Goal: Information Seeking & Learning: Learn about a topic

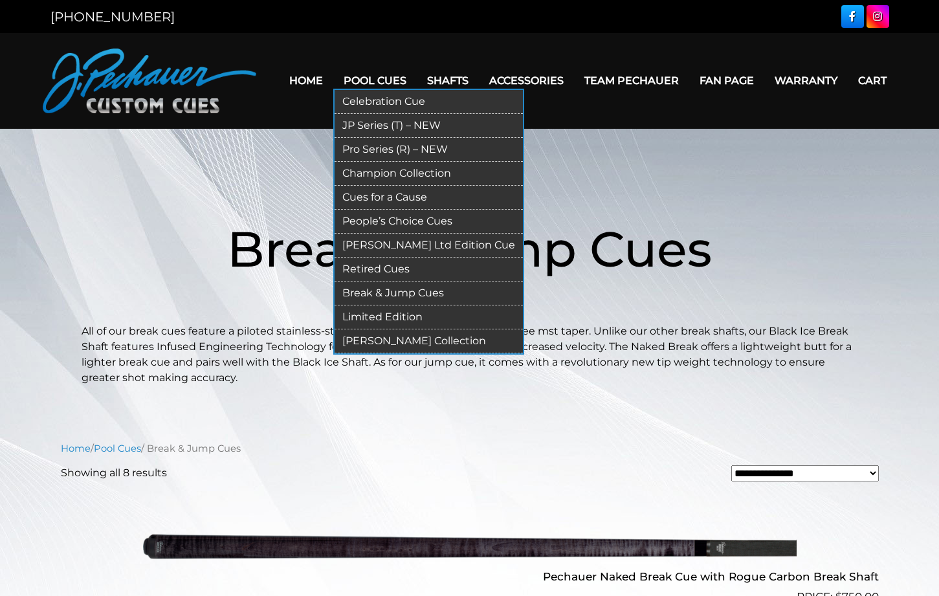
click at [364, 269] on link "Retired Cues" at bounding box center [429, 270] width 188 height 24
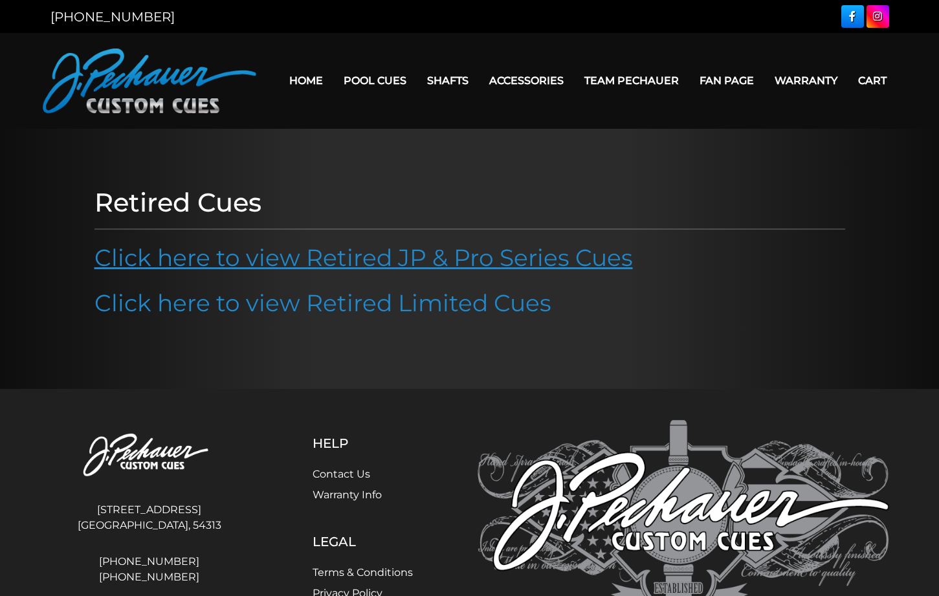
click at [449, 257] on link "Click here to view Retired JP & Pro Series Cues" at bounding box center [364, 257] width 539 height 28
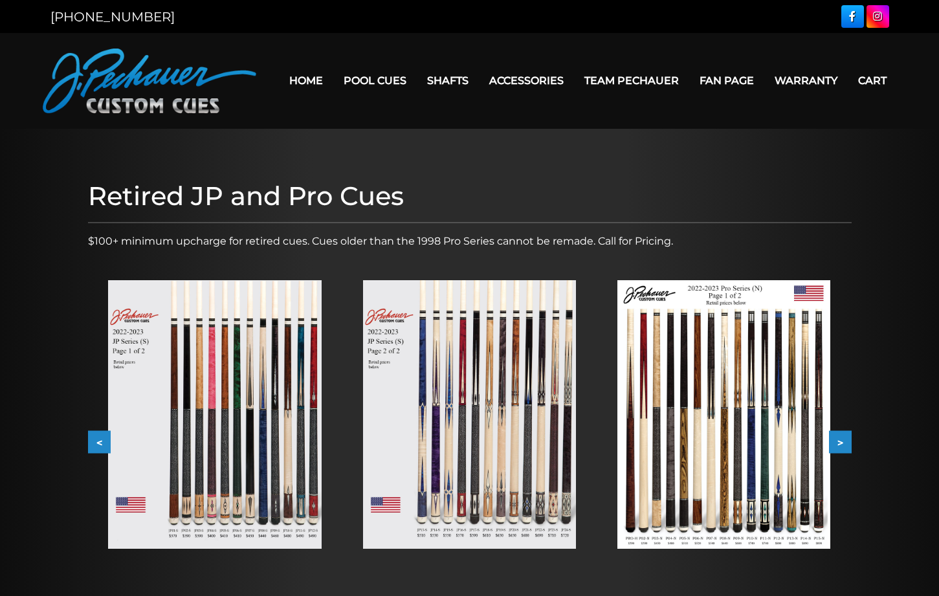
click at [715, 396] on img at bounding box center [724, 414] width 213 height 269
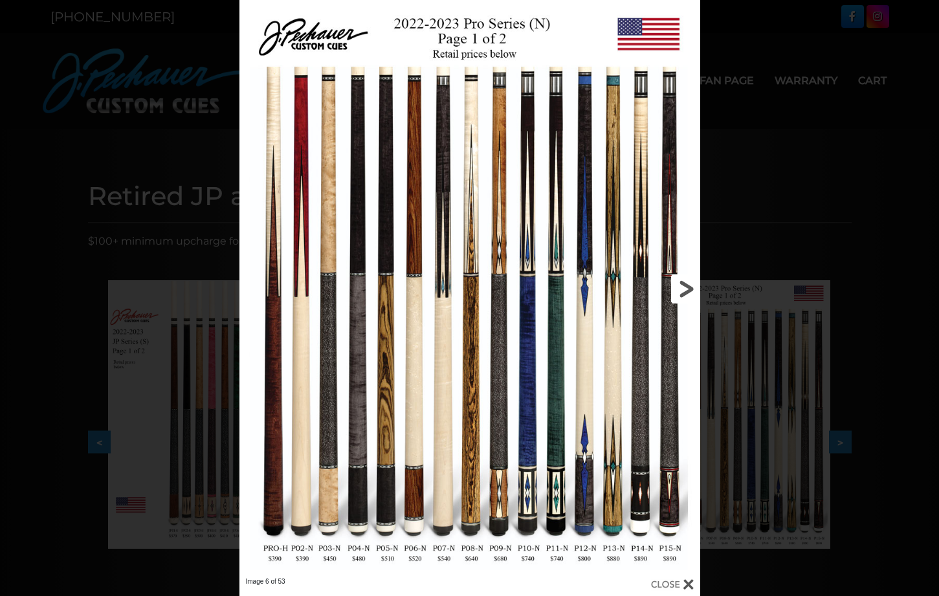
click at [684, 290] on link at bounding box center [596, 288] width 207 height 577
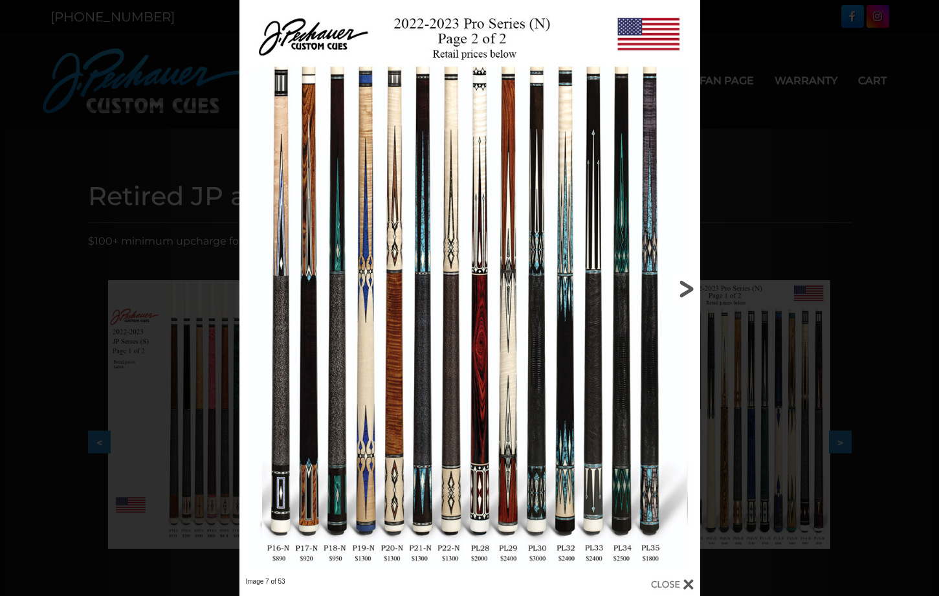
click at [684, 290] on link at bounding box center [596, 288] width 207 height 577
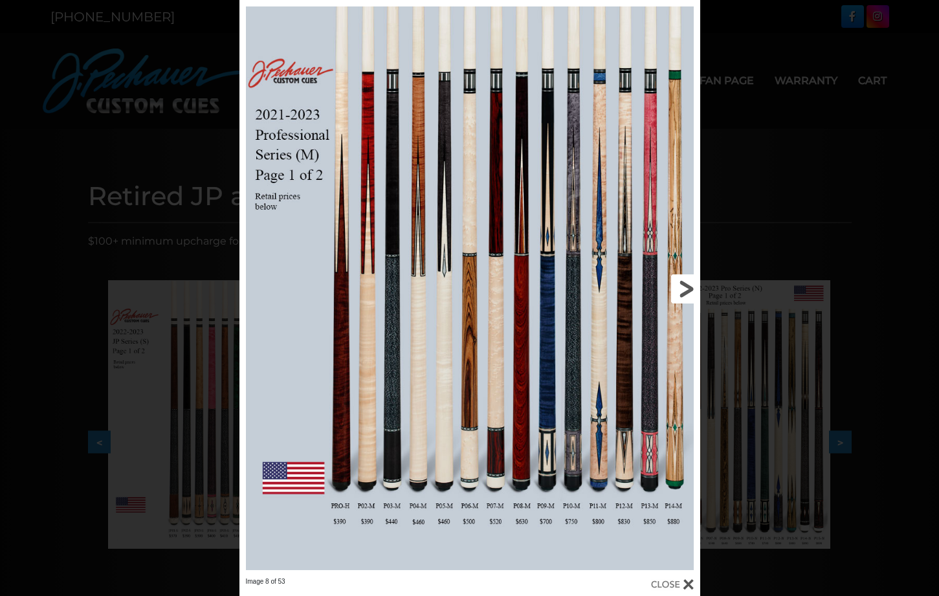
click at [684, 290] on link at bounding box center [596, 288] width 207 height 577
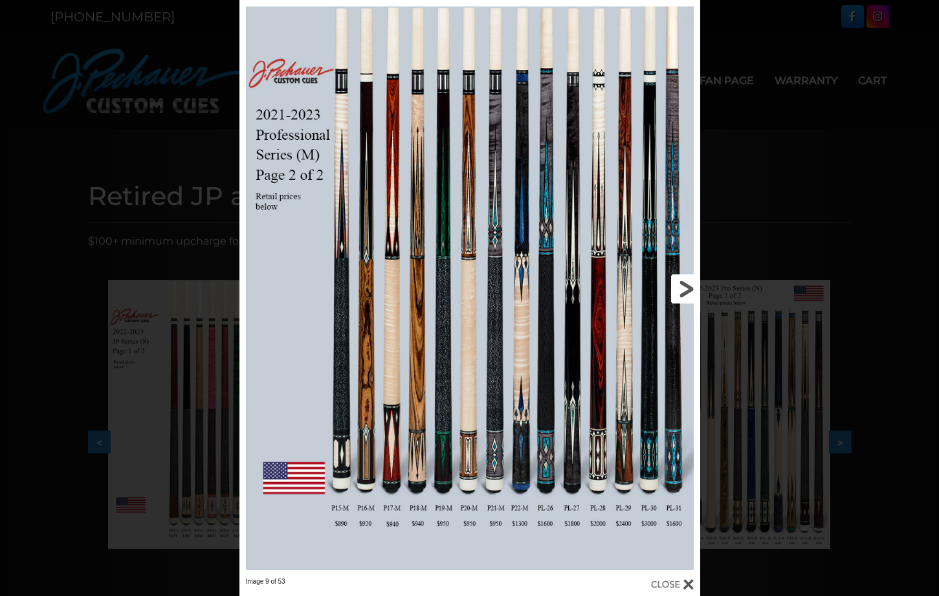
click at [684, 290] on link at bounding box center [596, 288] width 207 height 577
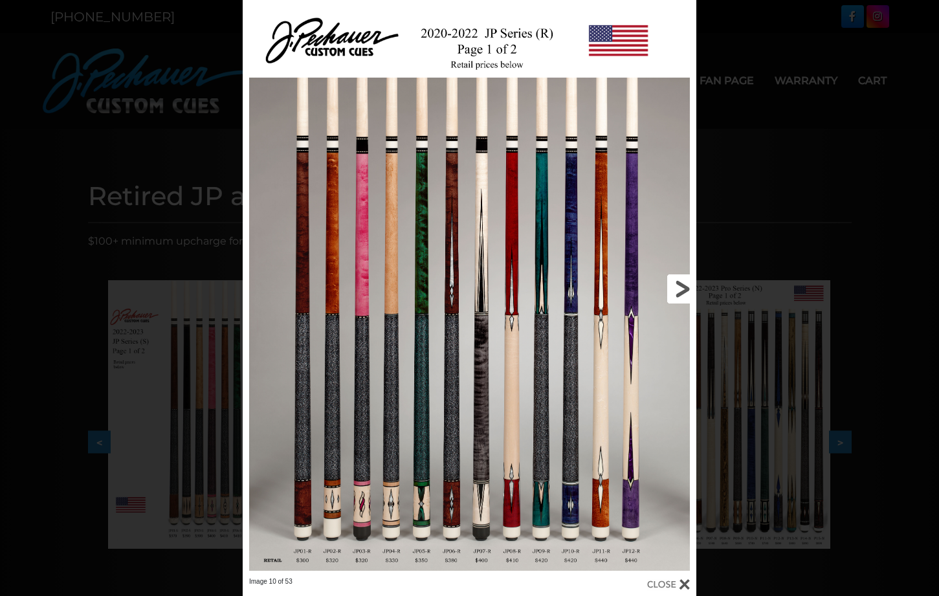
click at [676, 285] on link at bounding box center [595, 288] width 204 height 577
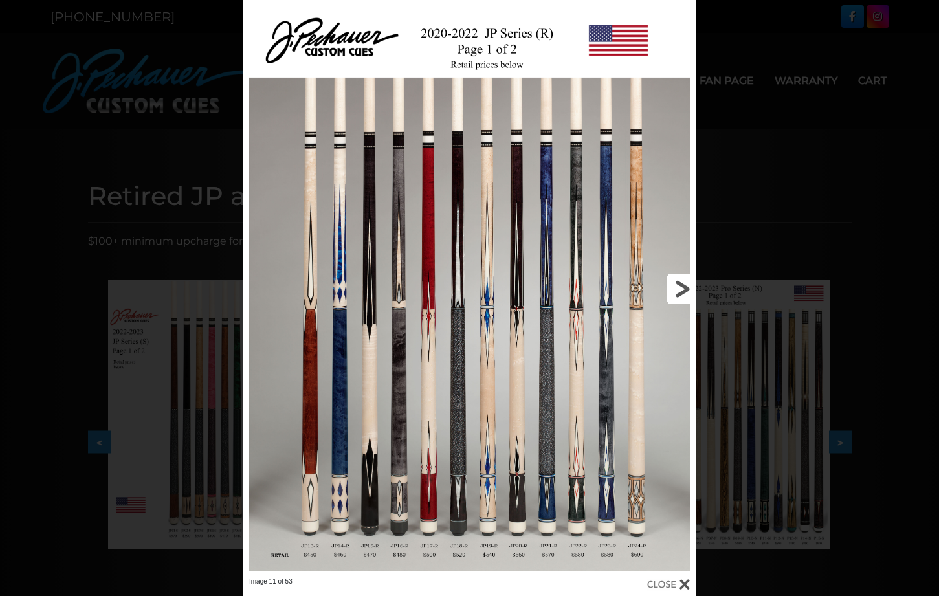
click at [676, 285] on link at bounding box center [595, 288] width 204 height 577
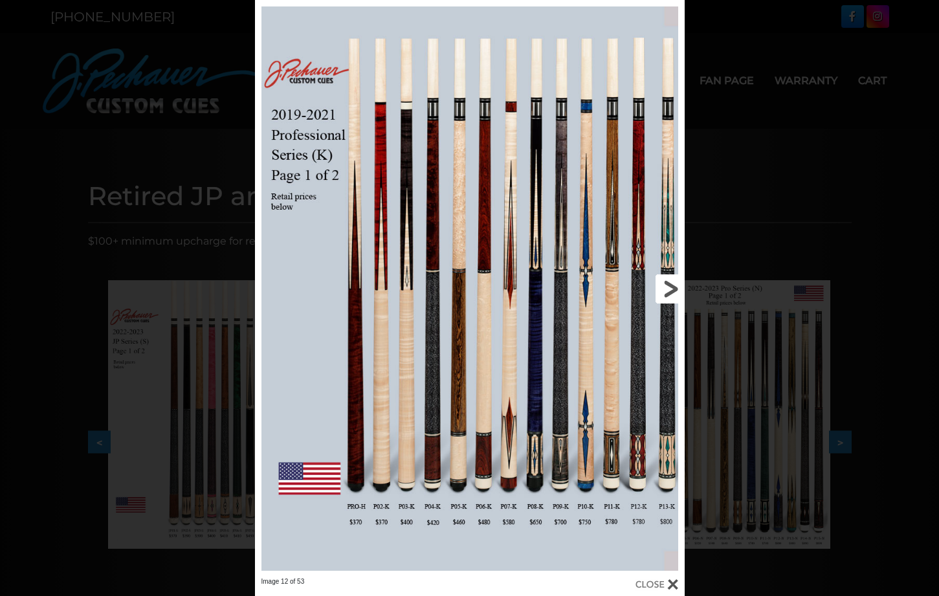
click at [676, 286] on link at bounding box center [588, 288] width 194 height 577
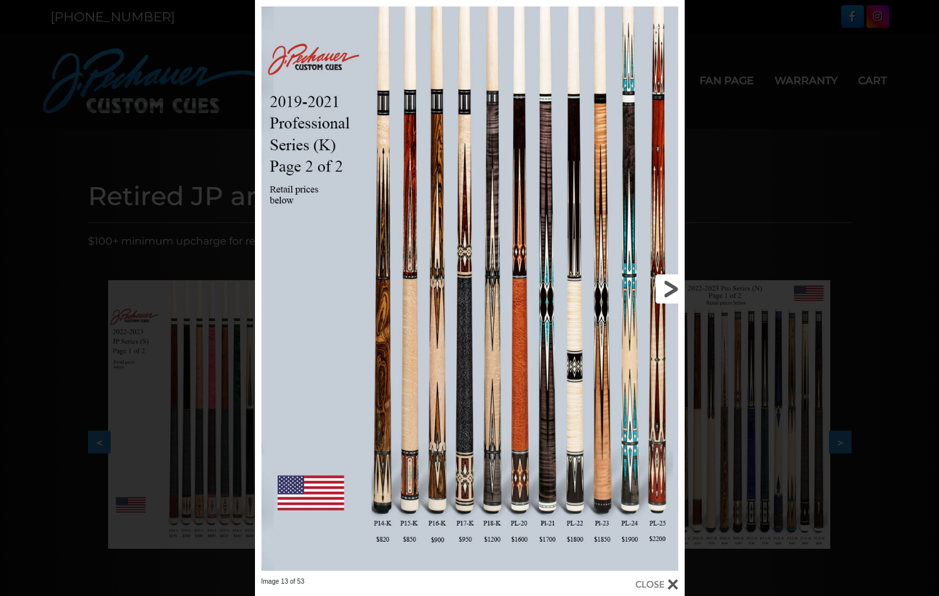
click at [676, 286] on link at bounding box center [588, 288] width 194 height 577
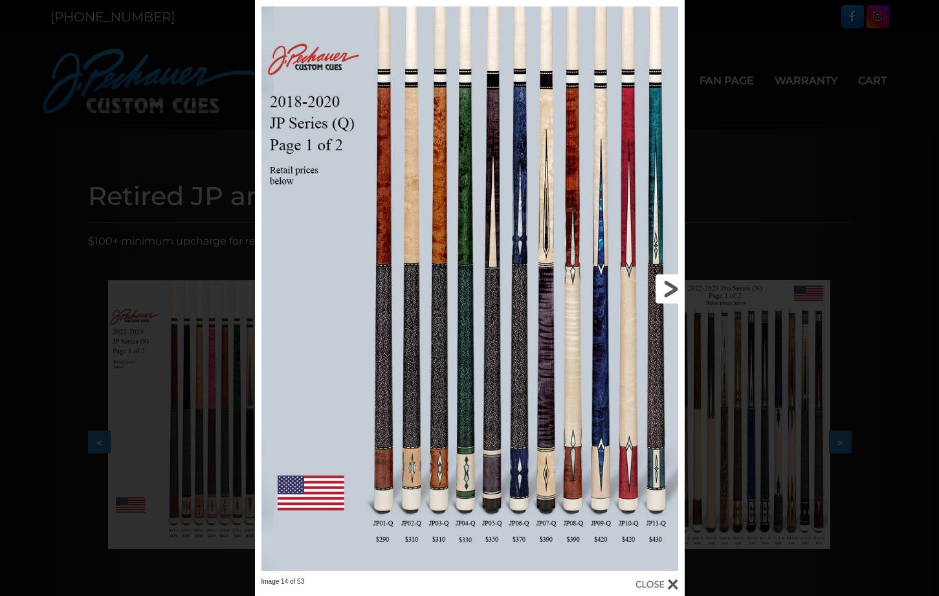
click at [667, 287] on link at bounding box center [588, 288] width 194 height 577
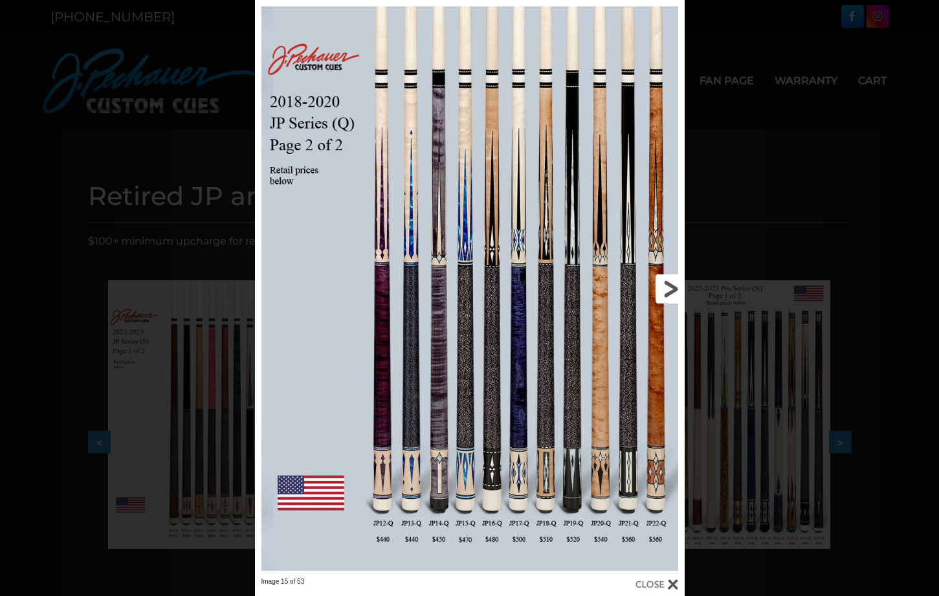
click at [667, 287] on link at bounding box center [588, 288] width 194 height 577
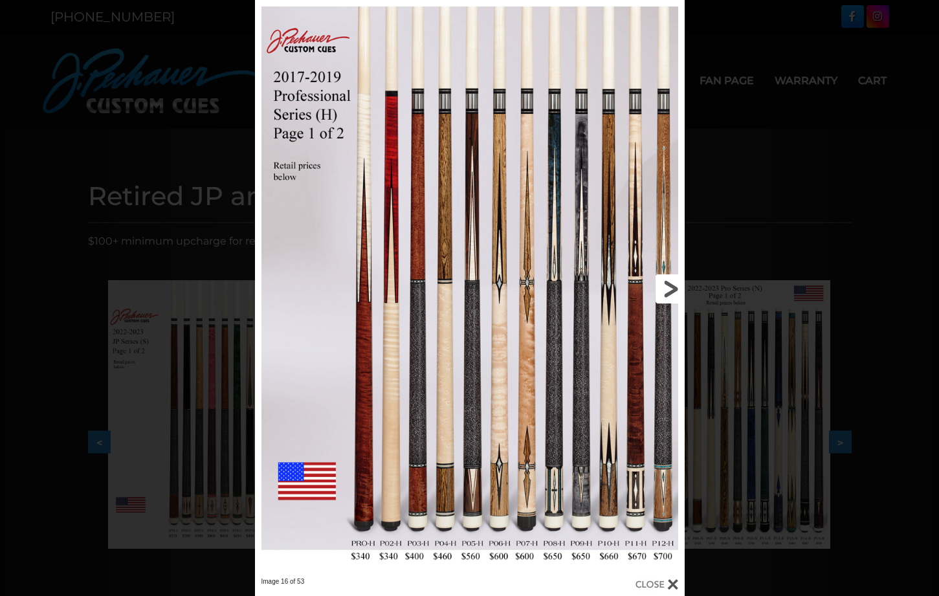
click at [667, 287] on link at bounding box center [588, 288] width 194 height 577
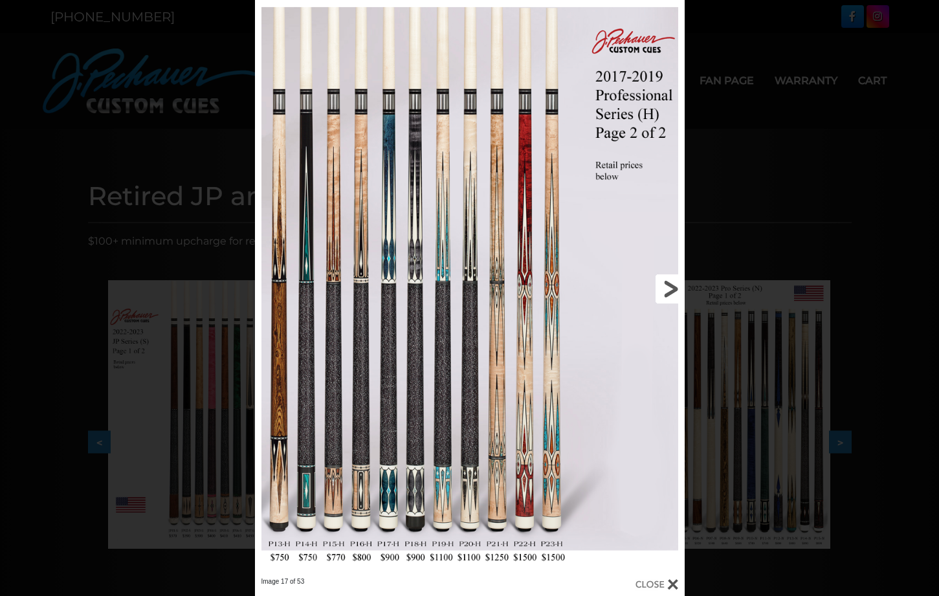
click at [667, 287] on link at bounding box center [588, 288] width 194 height 577
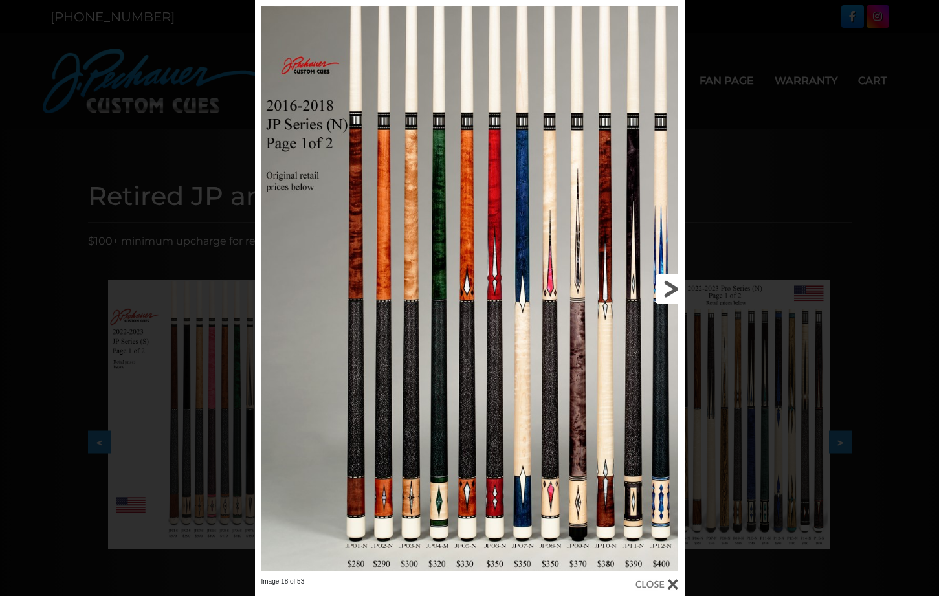
click at [667, 287] on link at bounding box center [588, 288] width 194 height 577
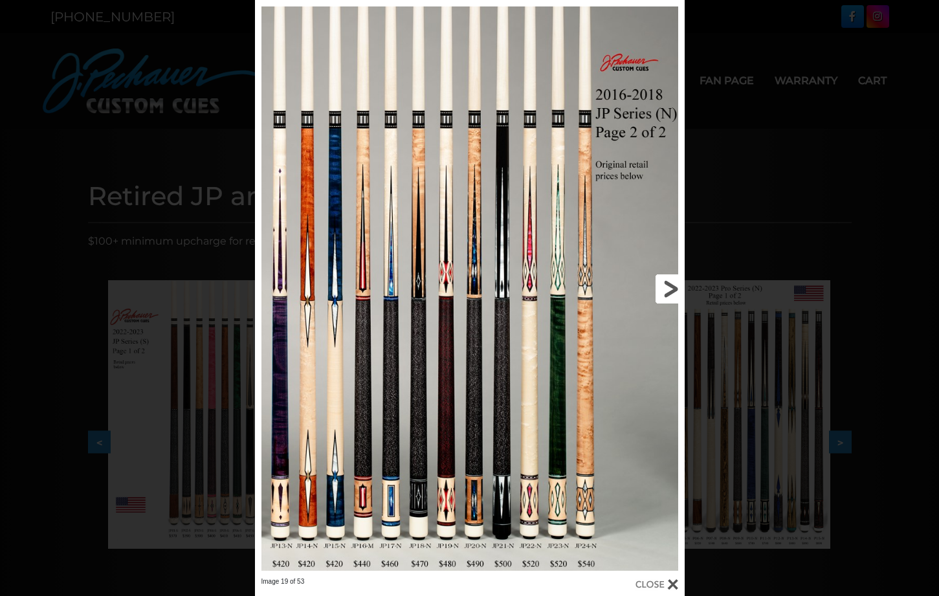
click at [667, 287] on link at bounding box center [588, 288] width 194 height 577
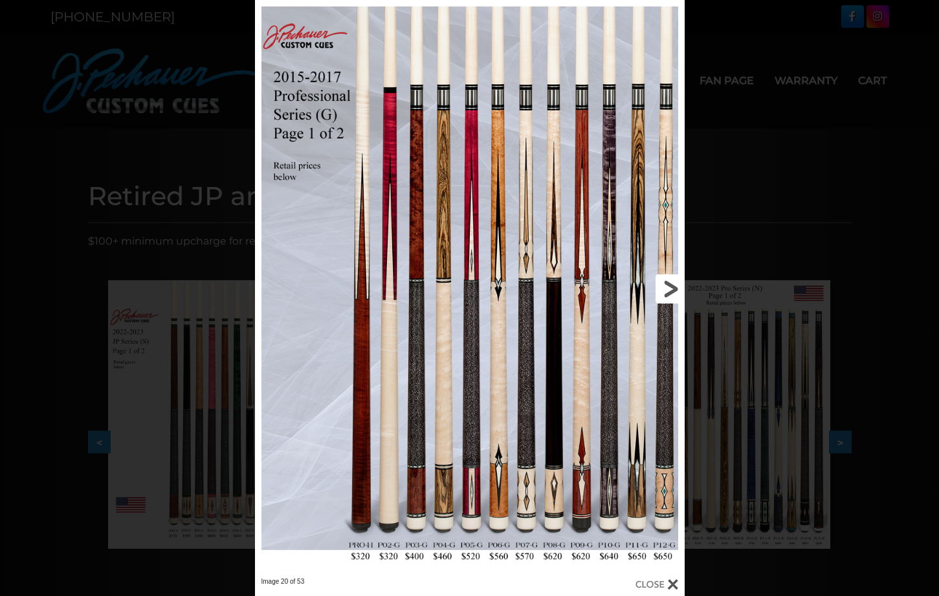
click at [667, 287] on link at bounding box center [588, 288] width 194 height 577
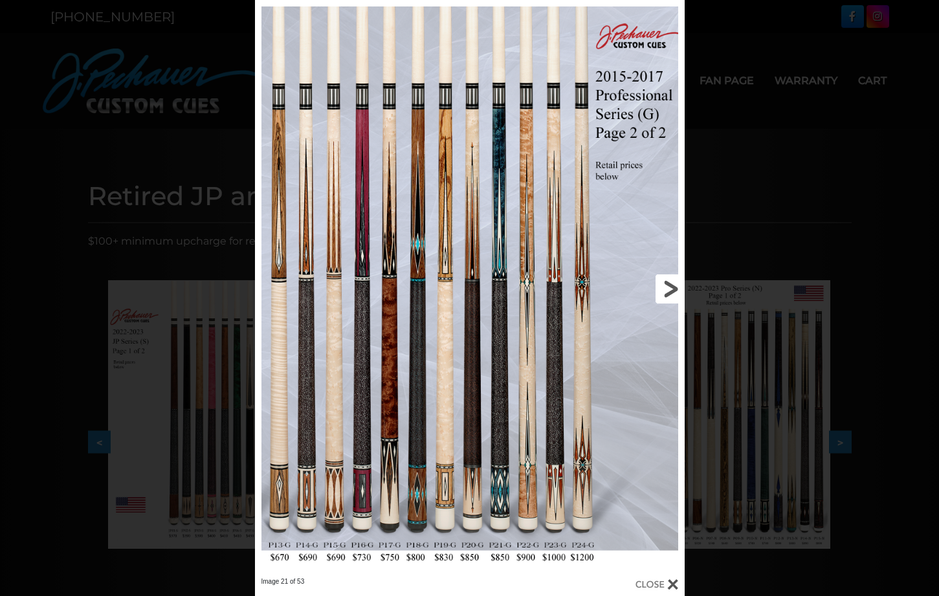
click at [667, 287] on link at bounding box center [588, 288] width 194 height 577
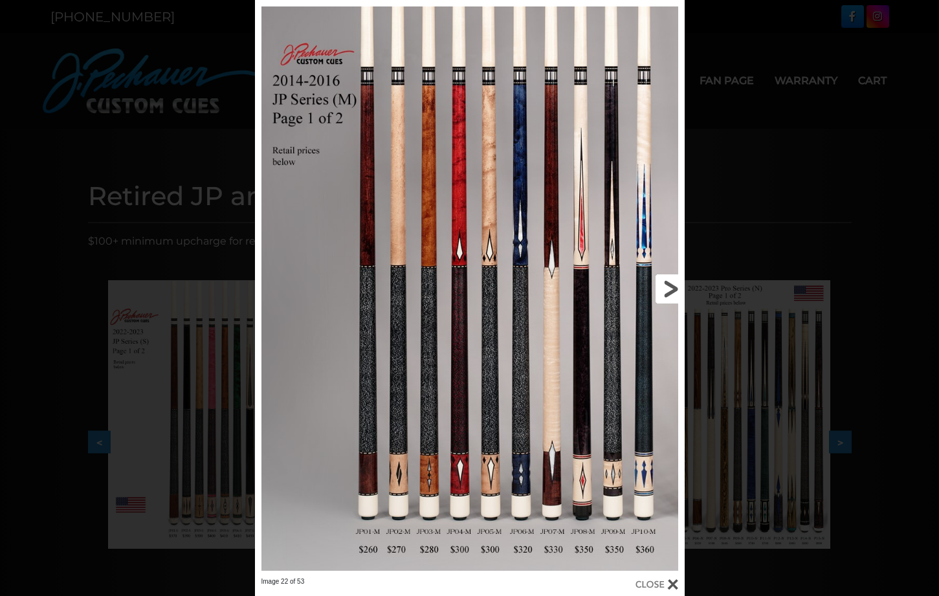
click at [667, 287] on link at bounding box center [588, 288] width 194 height 577
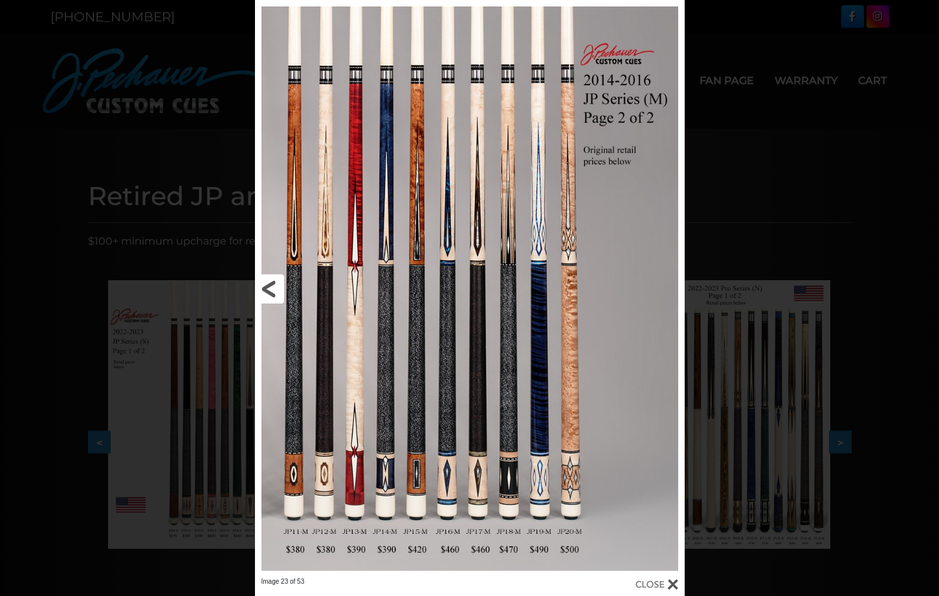
click at [318, 374] on link at bounding box center [352, 288] width 194 height 577
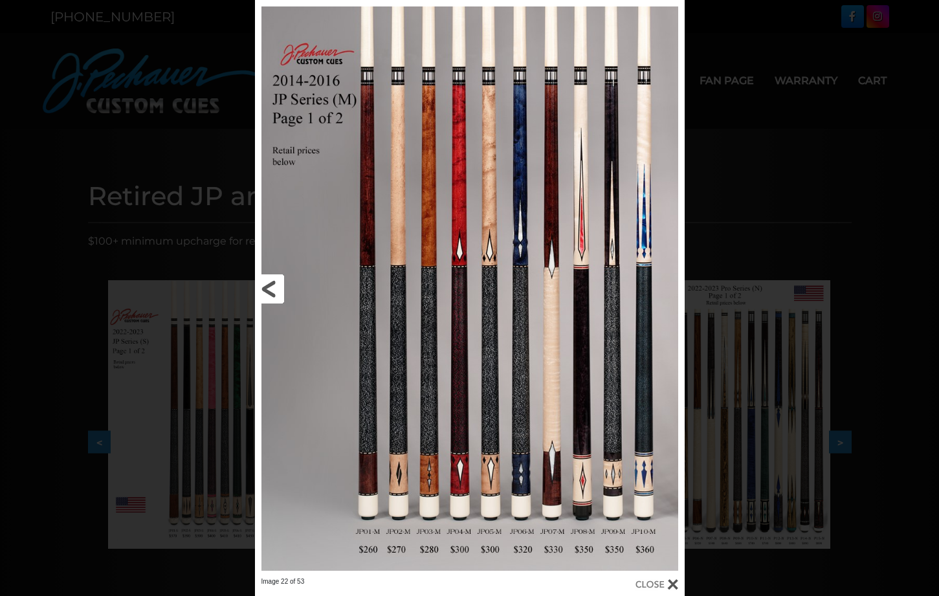
click at [271, 292] on link at bounding box center [352, 288] width 194 height 577
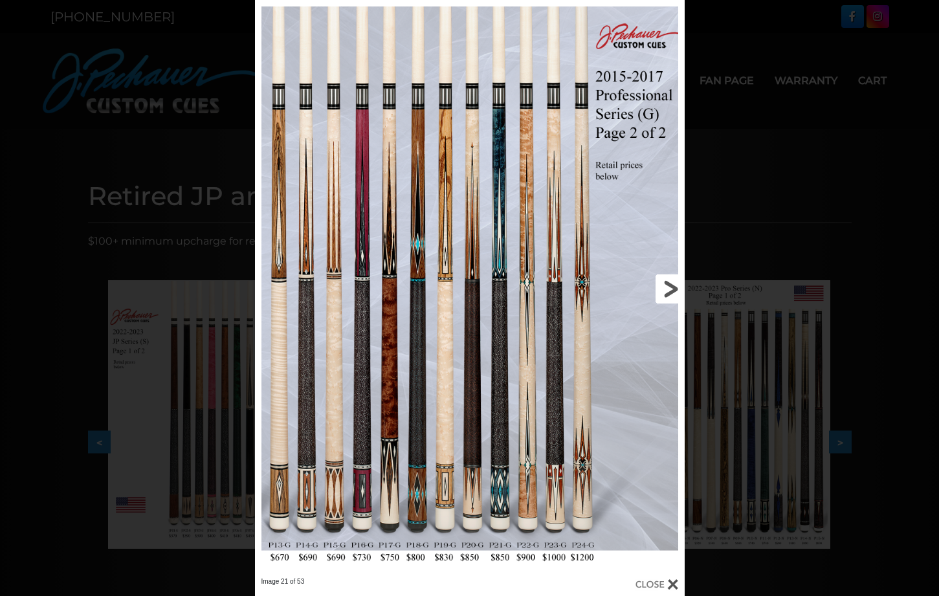
click at [666, 285] on link at bounding box center [588, 288] width 194 height 577
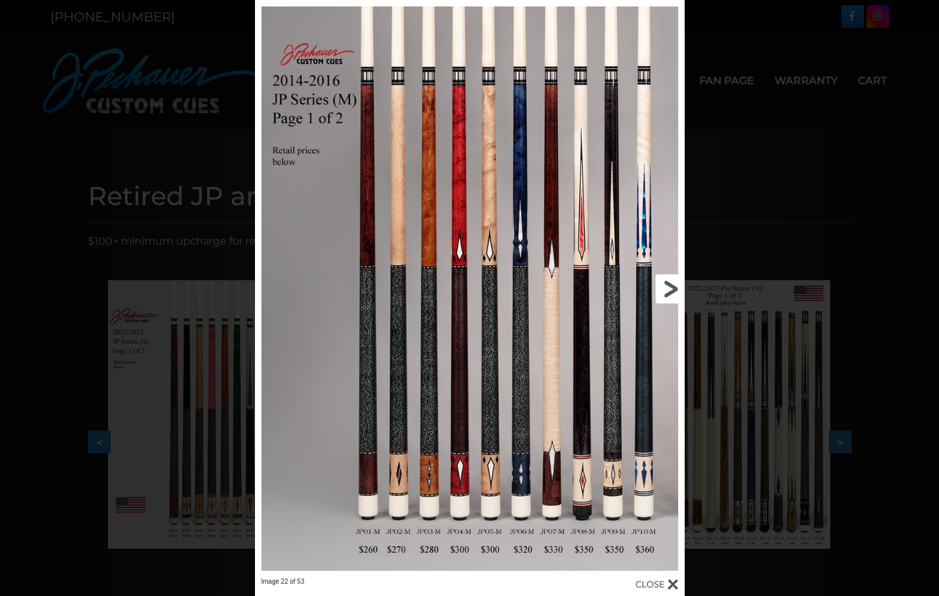
click at [666, 285] on link at bounding box center [588, 288] width 194 height 577
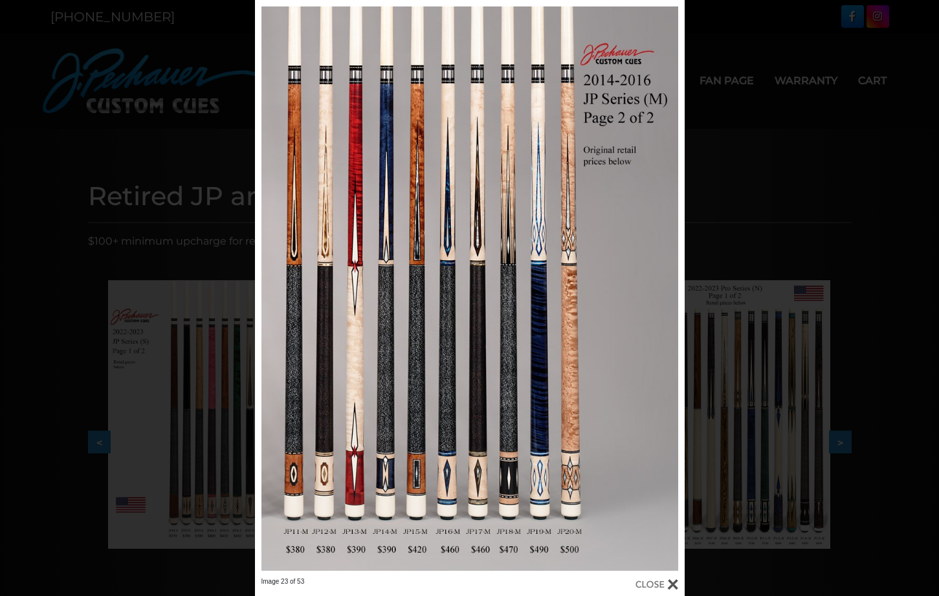
click at [800, 83] on div "Image 23 of 53" at bounding box center [469, 298] width 939 height 596
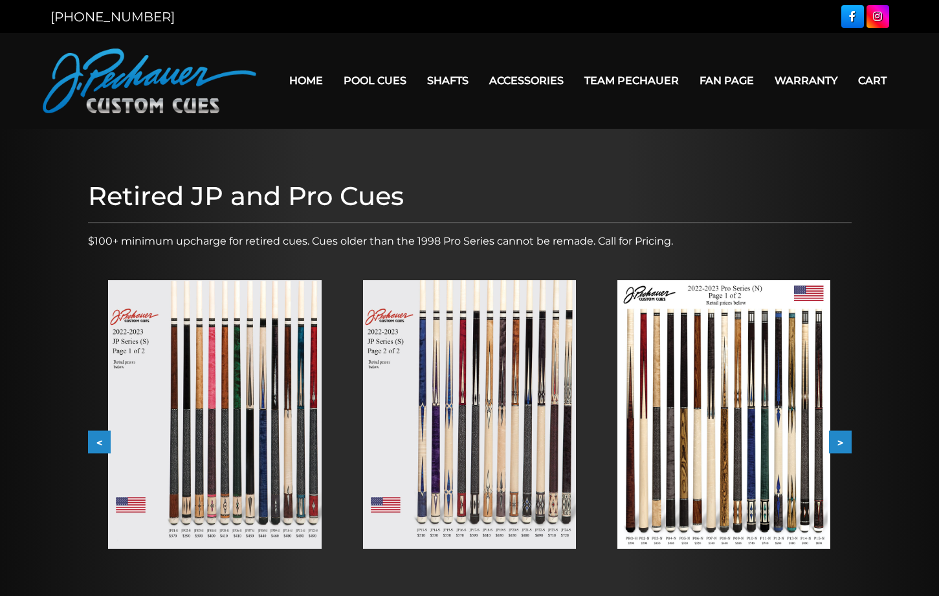
click at [842, 447] on button ">" at bounding box center [840, 442] width 23 height 23
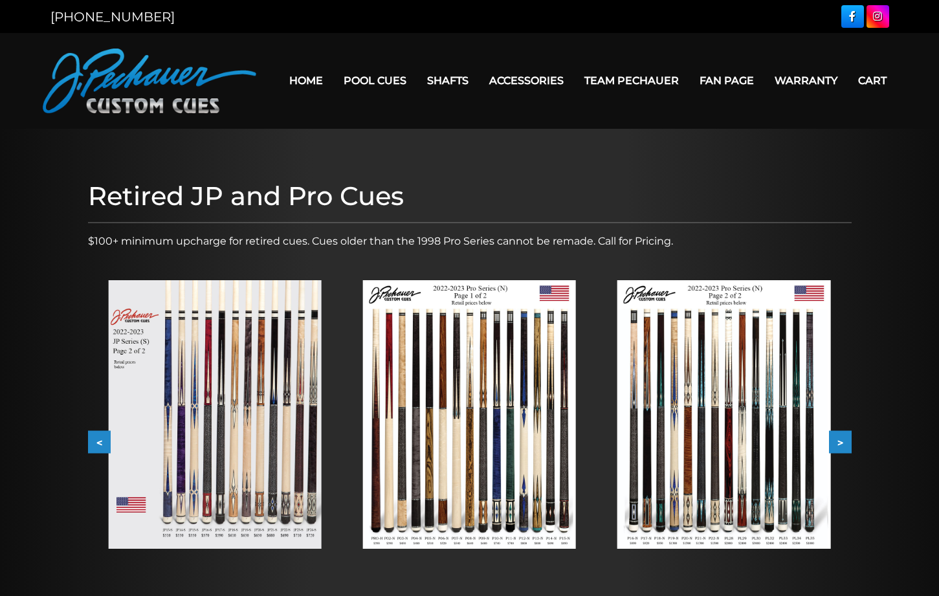
click at [842, 447] on button ">" at bounding box center [840, 442] width 23 height 23
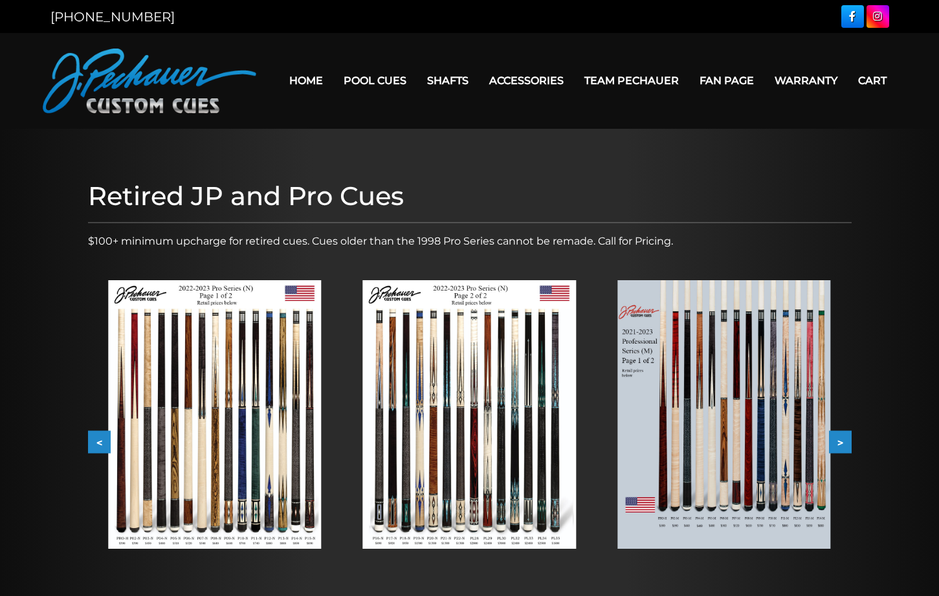
click at [842, 447] on button ">" at bounding box center [840, 442] width 23 height 23
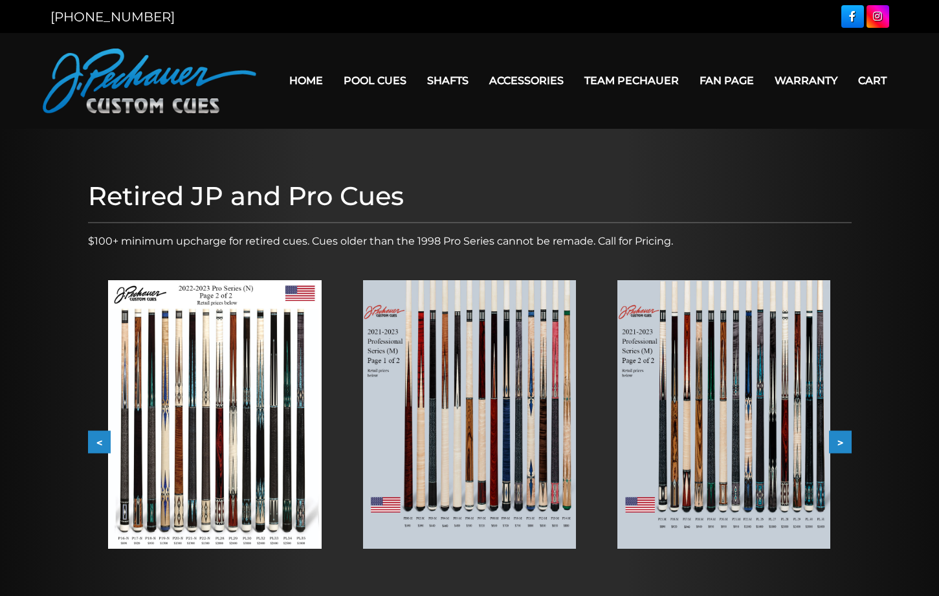
click at [842, 447] on button ">" at bounding box center [840, 442] width 23 height 23
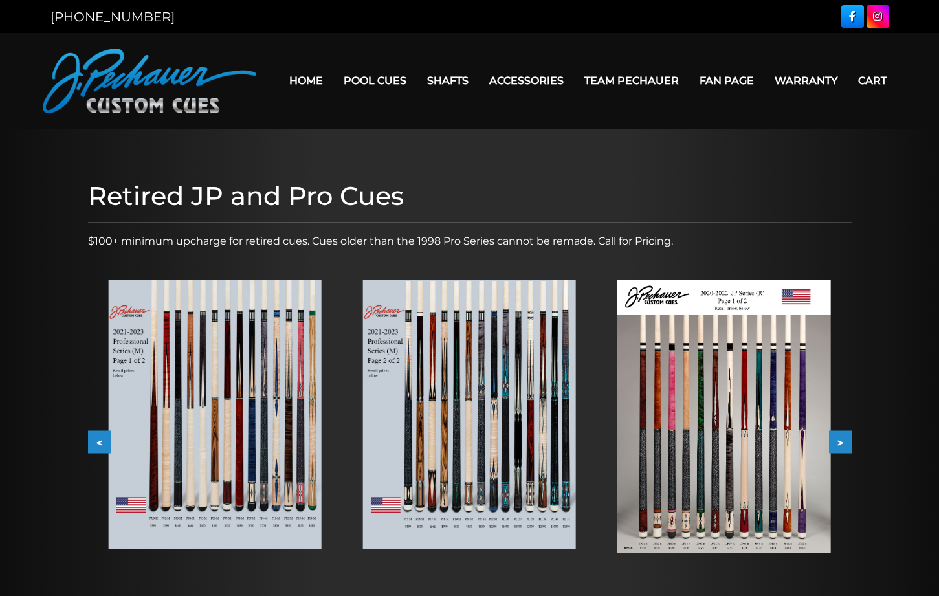
click at [842, 447] on button ">" at bounding box center [840, 442] width 23 height 23
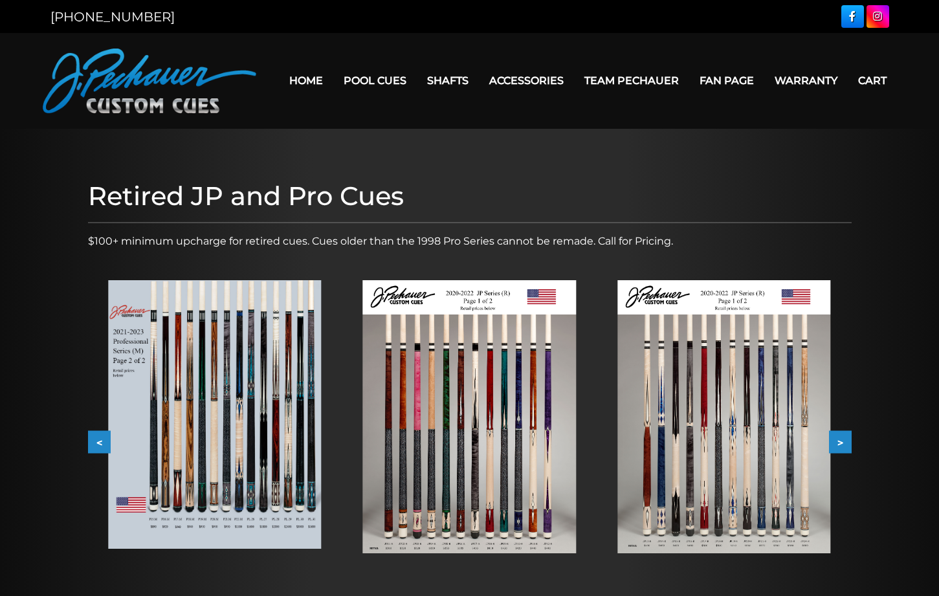
click at [842, 447] on button ">" at bounding box center [840, 442] width 23 height 23
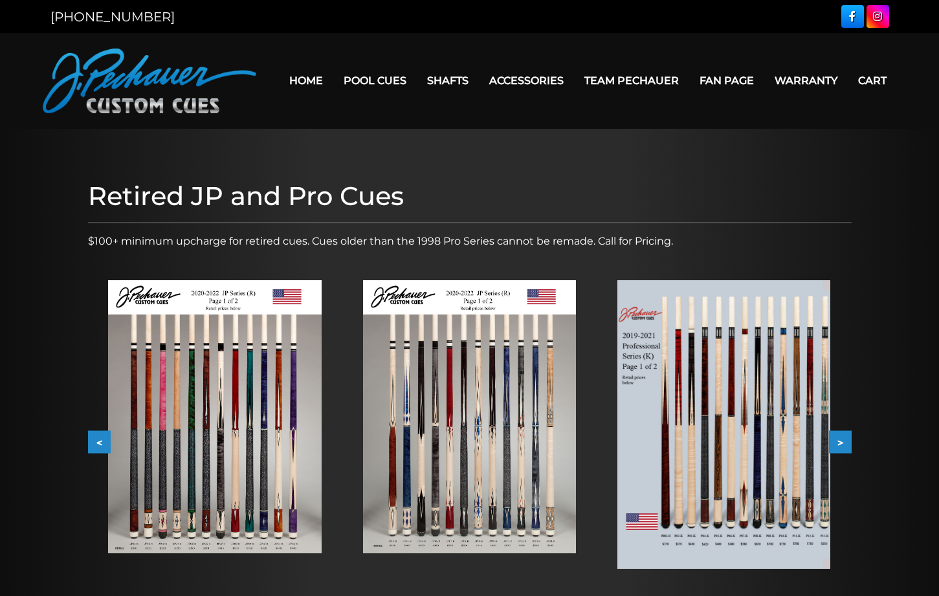
click at [842, 447] on button ">" at bounding box center [840, 442] width 23 height 23
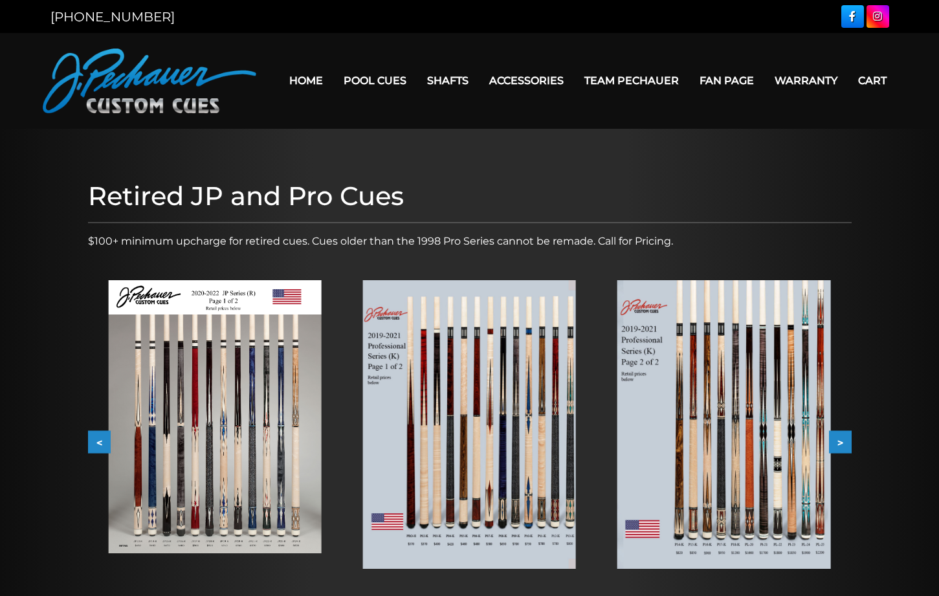
click at [842, 447] on button ">" at bounding box center [840, 442] width 23 height 23
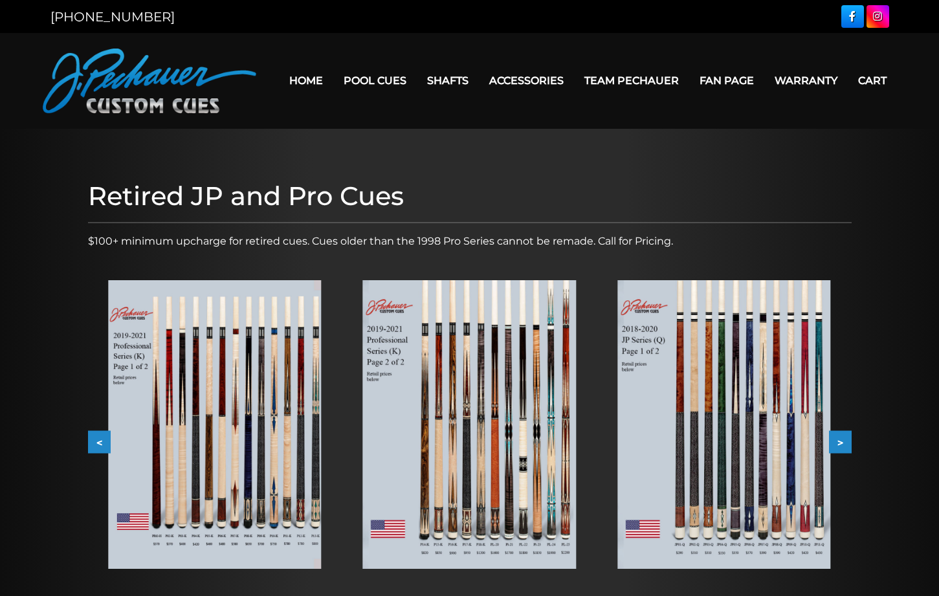
click at [842, 447] on button ">" at bounding box center [840, 442] width 23 height 23
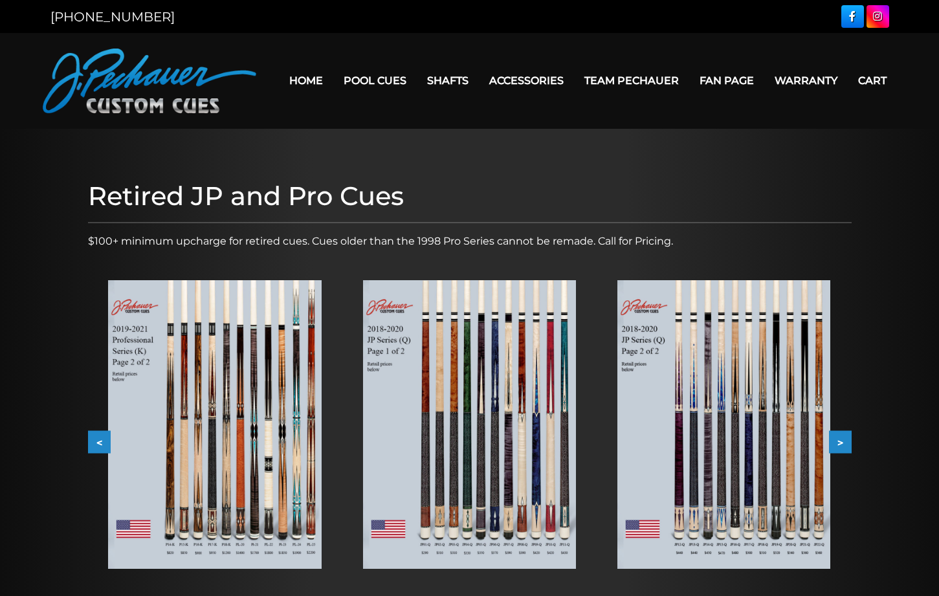
click at [842, 447] on button ">" at bounding box center [840, 442] width 23 height 23
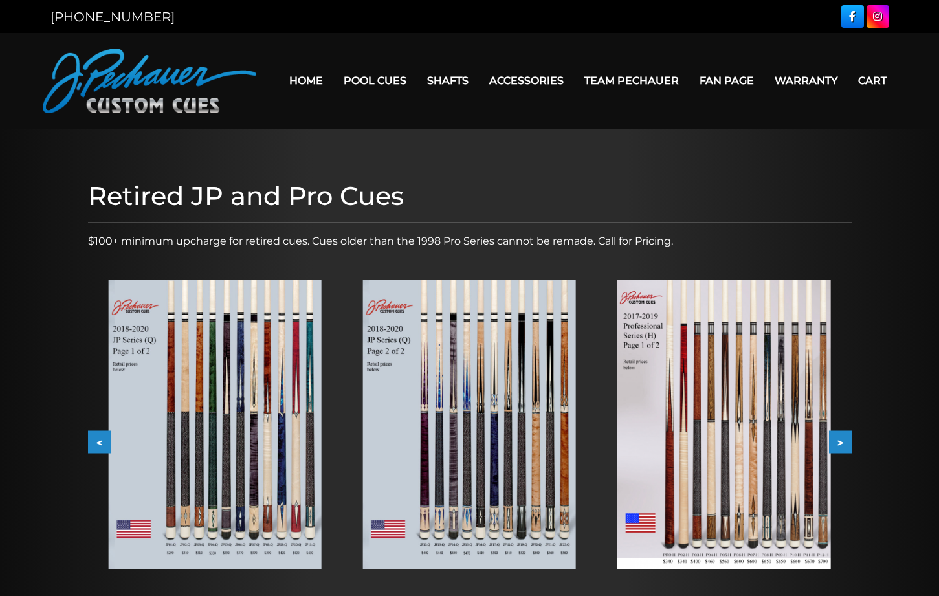
click at [842, 447] on button ">" at bounding box center [840, 442] width 23 height 23
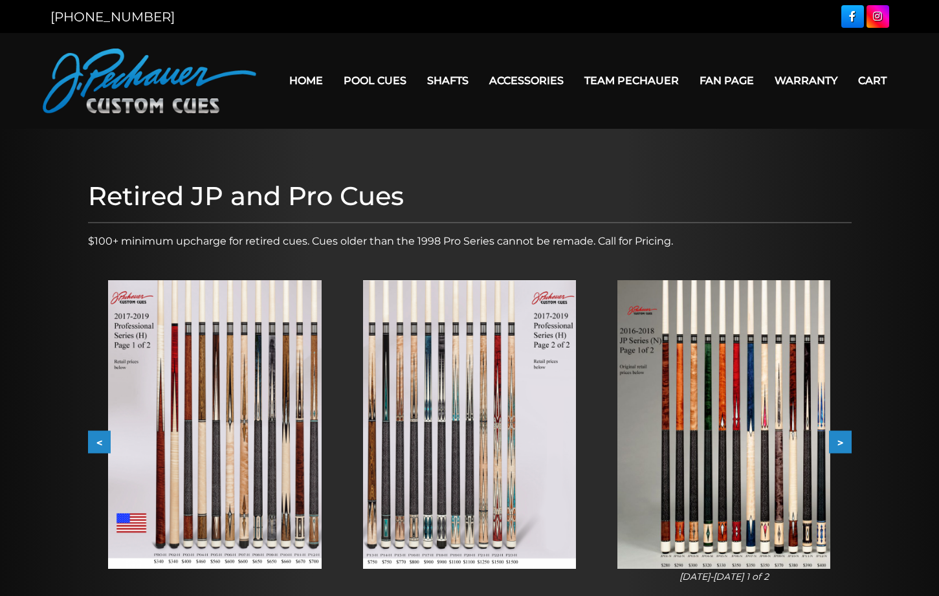
click at [842, 447] on button ">" at bounding box center [840, 442] width 23 height 23
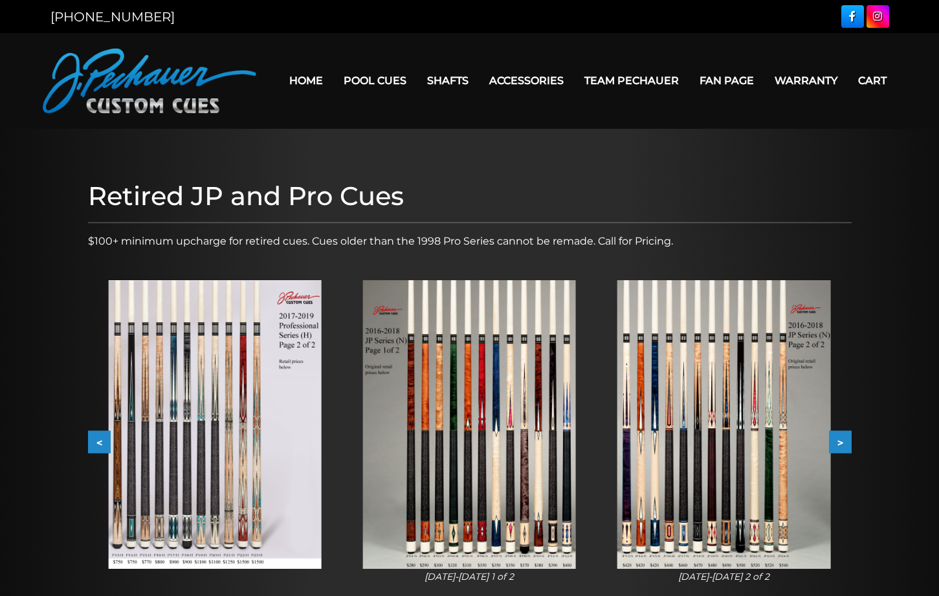
click at [838, 438] on button ">" at bounding box center [840, 442] width 23 height 23
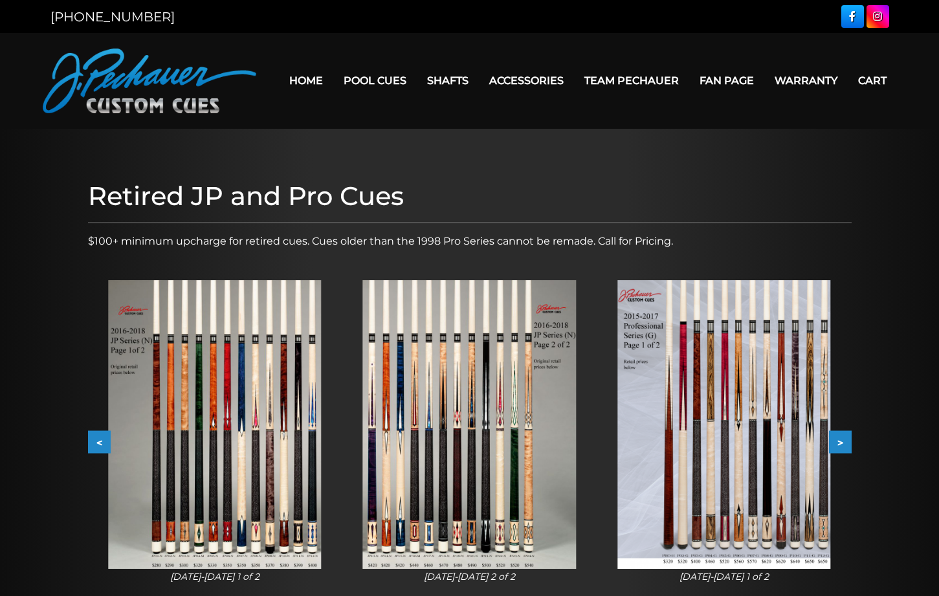
click at [838, 438] on button ">" at bounding box center [840, 442] width 23 height 23
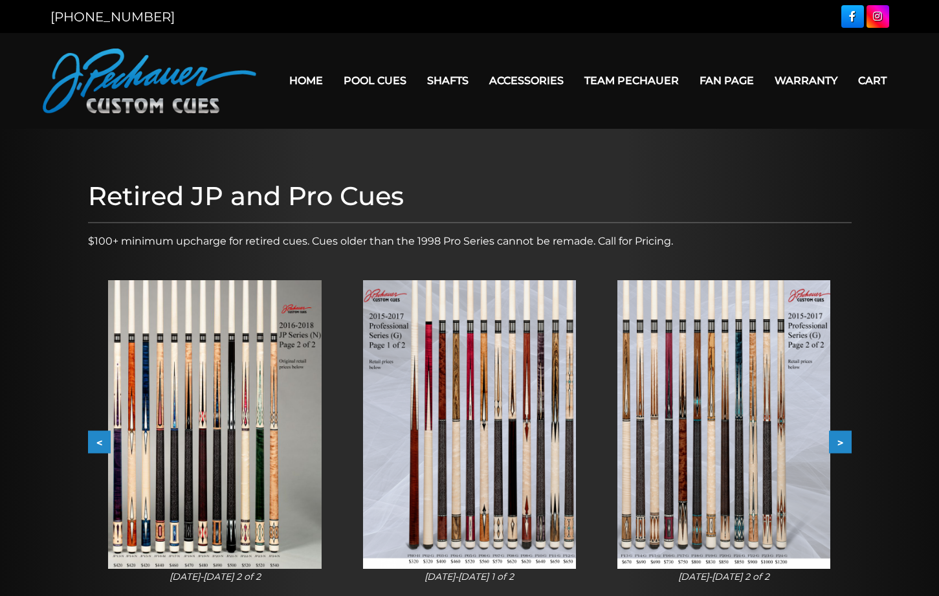
click at [838, 438] on button ">" at bounding box center [840, 442] width 23 height 23
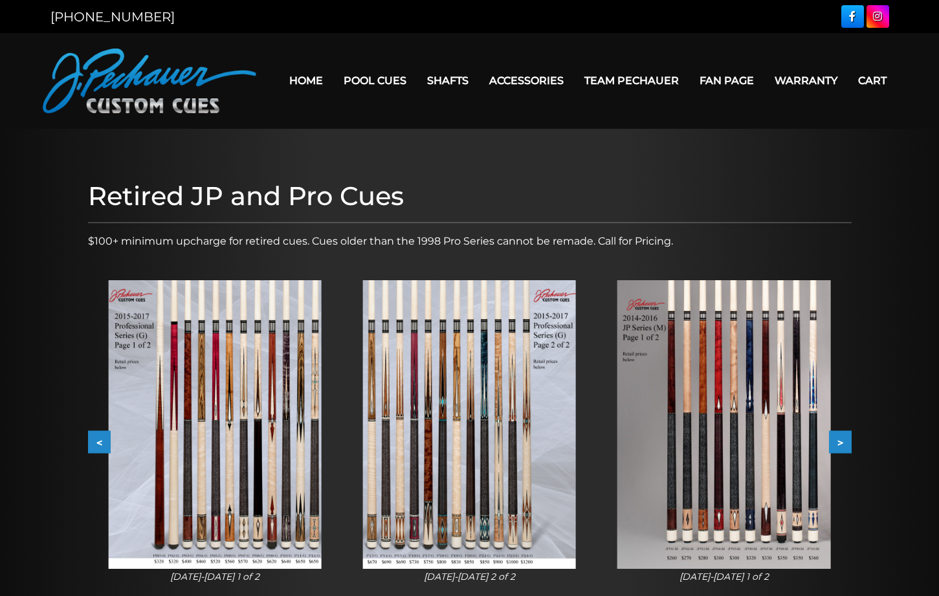
click at [838, 438] on button ">" at bounding box center [840, 442] width 23 height 23
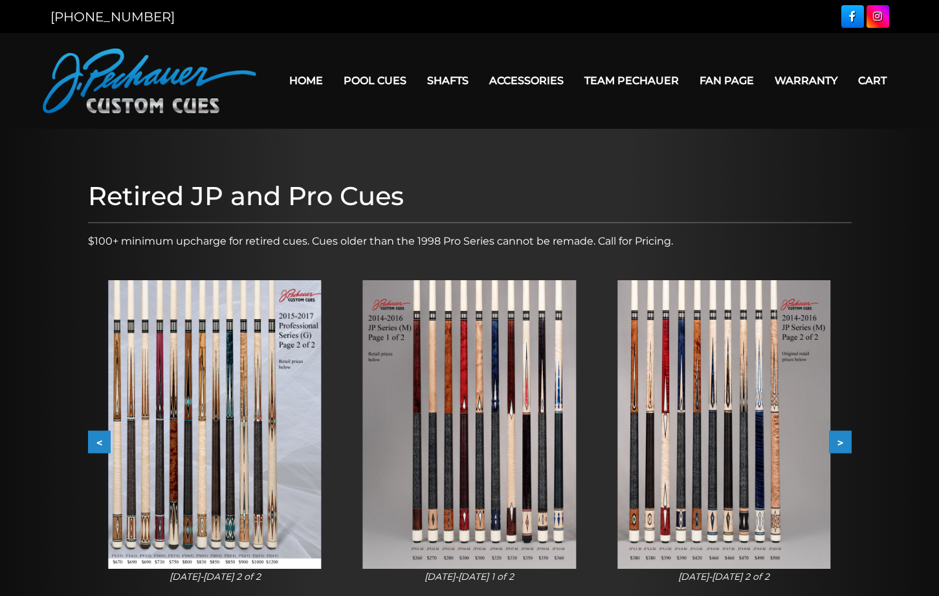
click at [730, 434] on img at bounding box center [724, 424] width 213 height 289
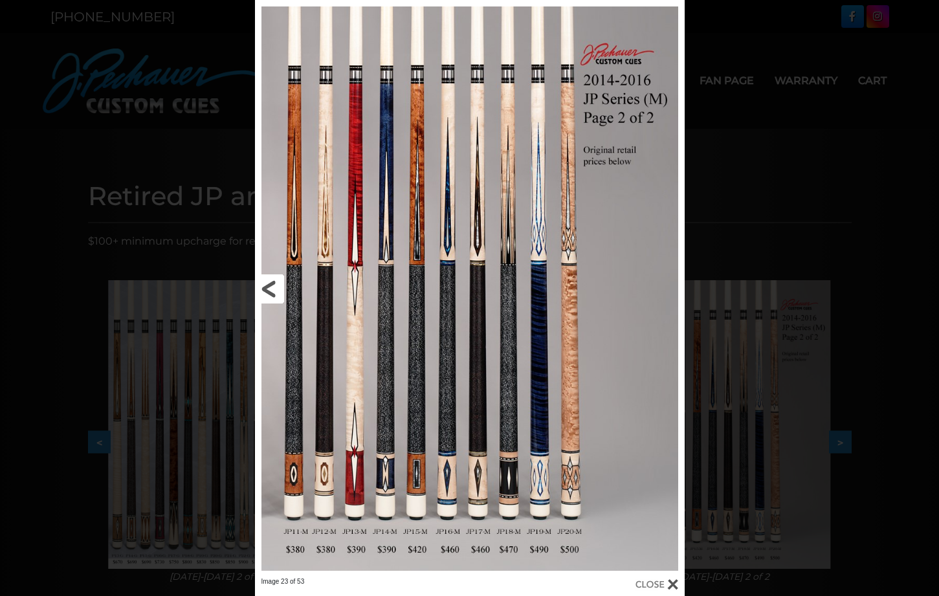
click at [268, 289] on link at bounding box center [352, 288] width 194 height 577
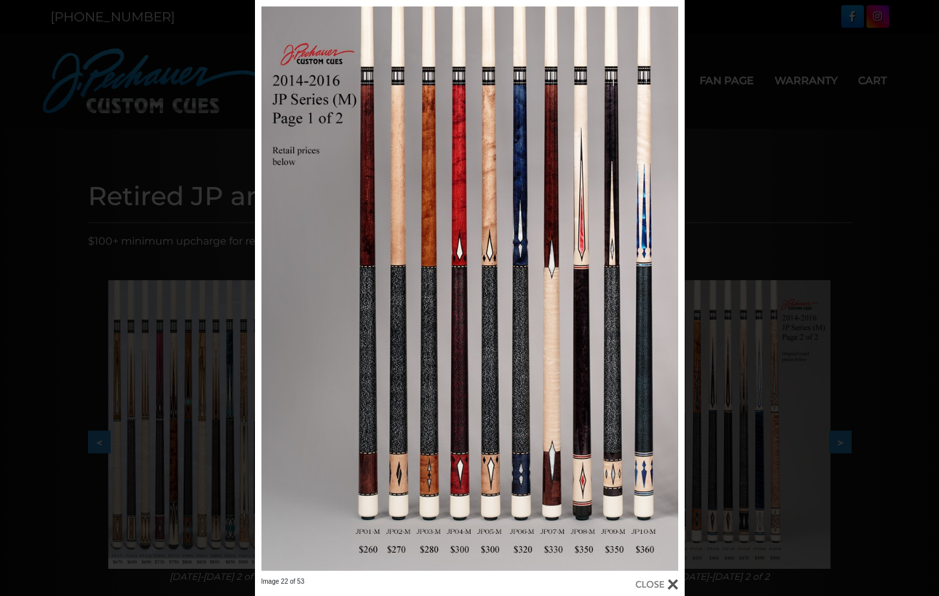
click at [810, 139] on div "Image 22 of 53" at bounding box center [469, 298] width 939 height 596
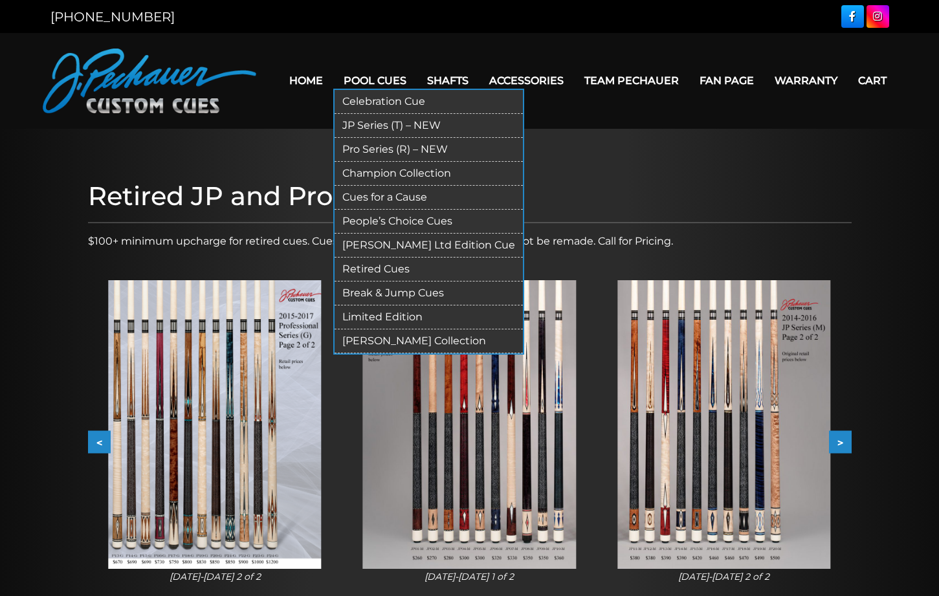
click at [353, 127] on link "JP Series (T) – NEW" at bounding box center [429, 126] width 188 height 24
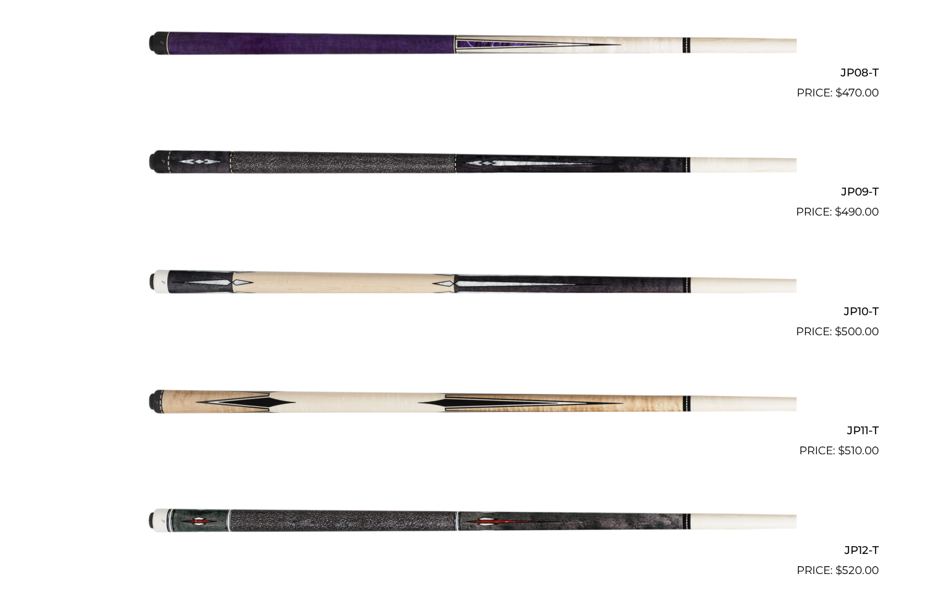
scroll to position [1255, 0]
